Goal: Information Seeking & Learning: Check status

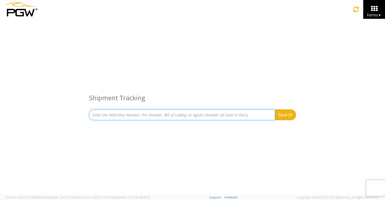
click at [117, 115] on input at bounding box center [182, 115] width 186 height 11
type input "669827"
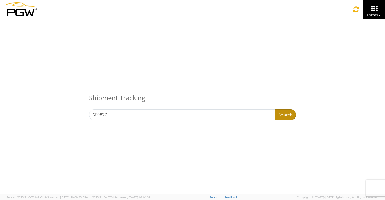
click at [283, 115] on button "Search" at bounding box center [285, 115] width 21 height 11
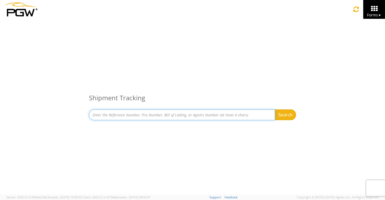
click at [145, 115] on input at bounding box center [182, 115] width 186 height 11
type input "669838"
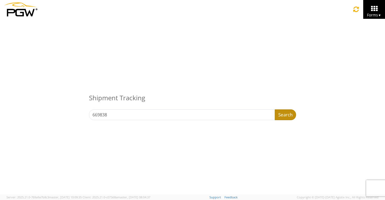
click at [292, 115] on button "Search" at bounding box center [285, 115] width 21 height 11
